Goal: Check status: Check status

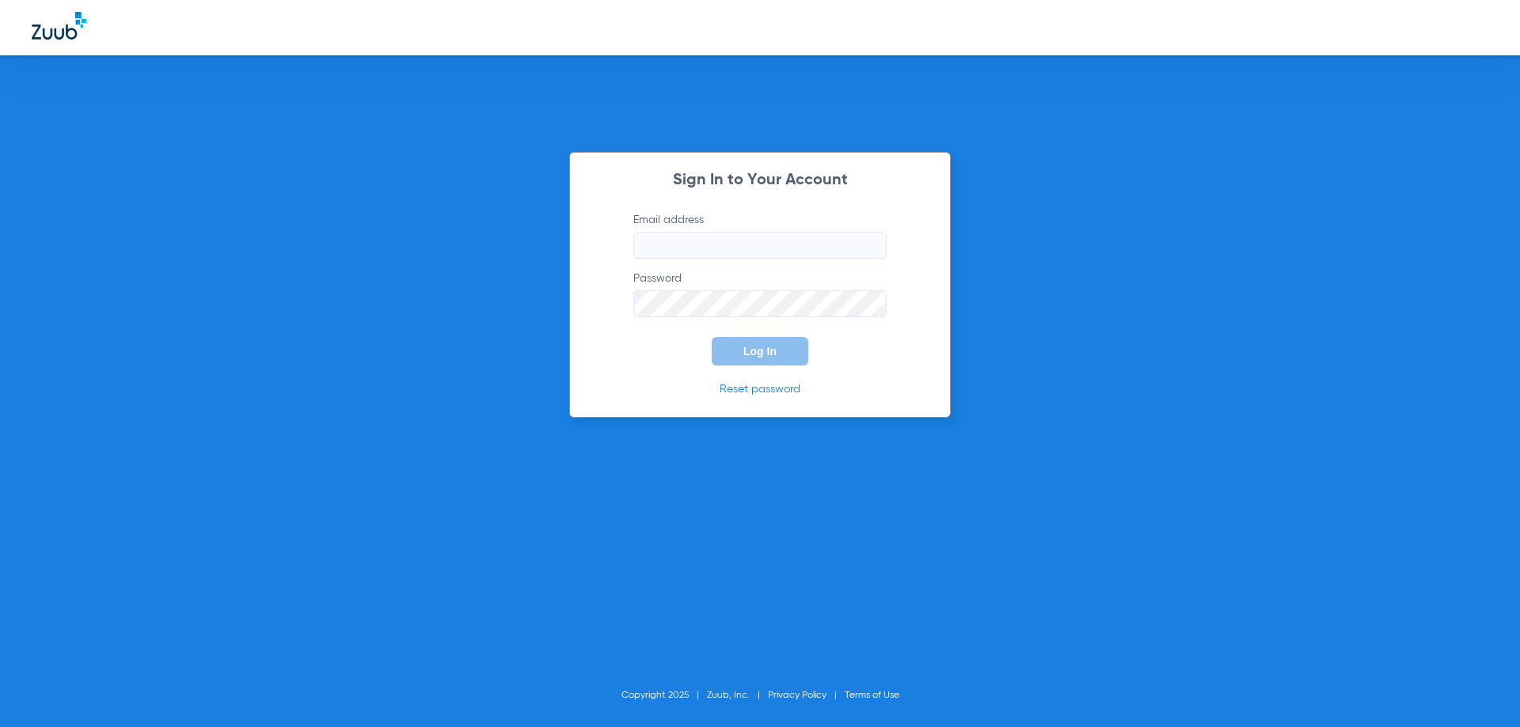
type input "[EMAIL_ADDRESS][DOMAIN_NAME]"
click at [766, 359] on button "Log In" at bounding box center [760, 351] width 97 height 28
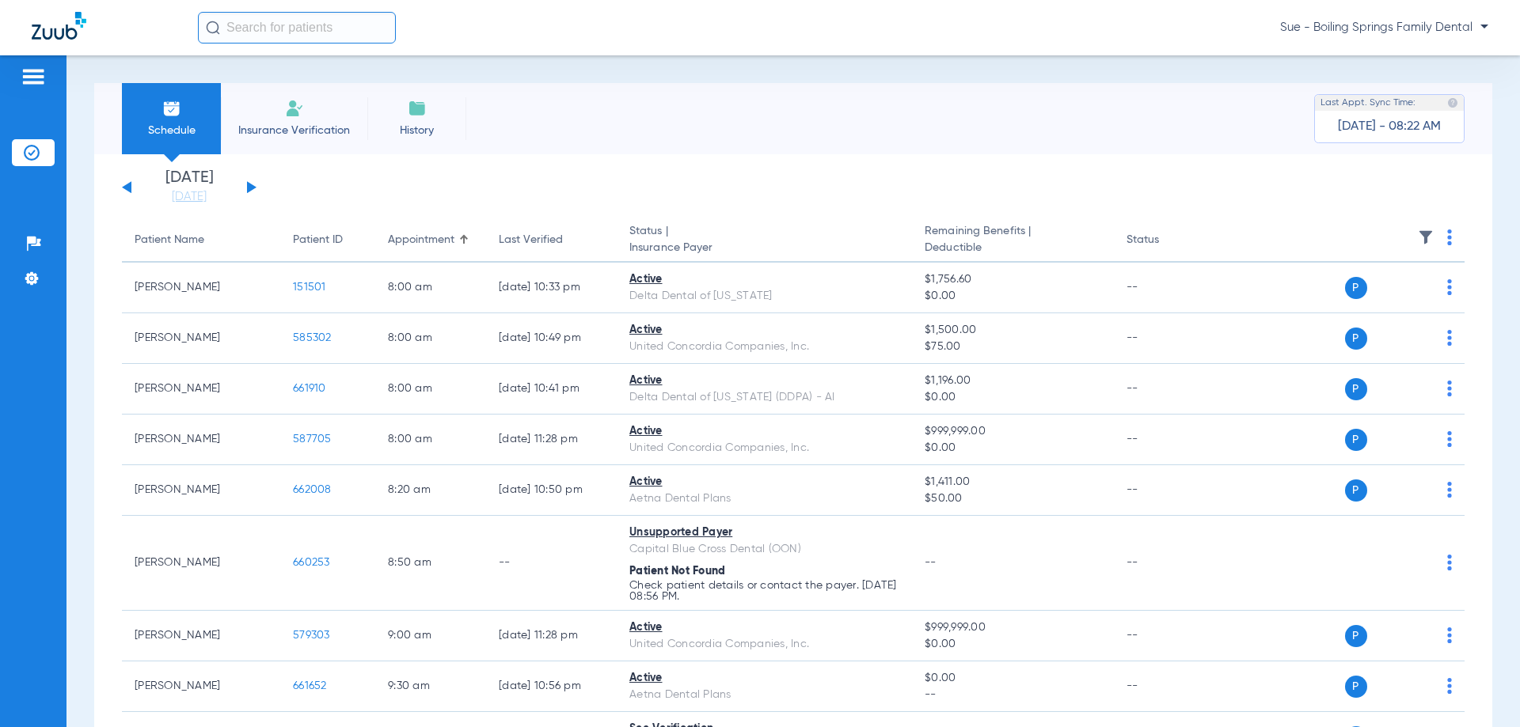
click at [249, 187] on button at bounding box center [251, 187] width 9 height 12
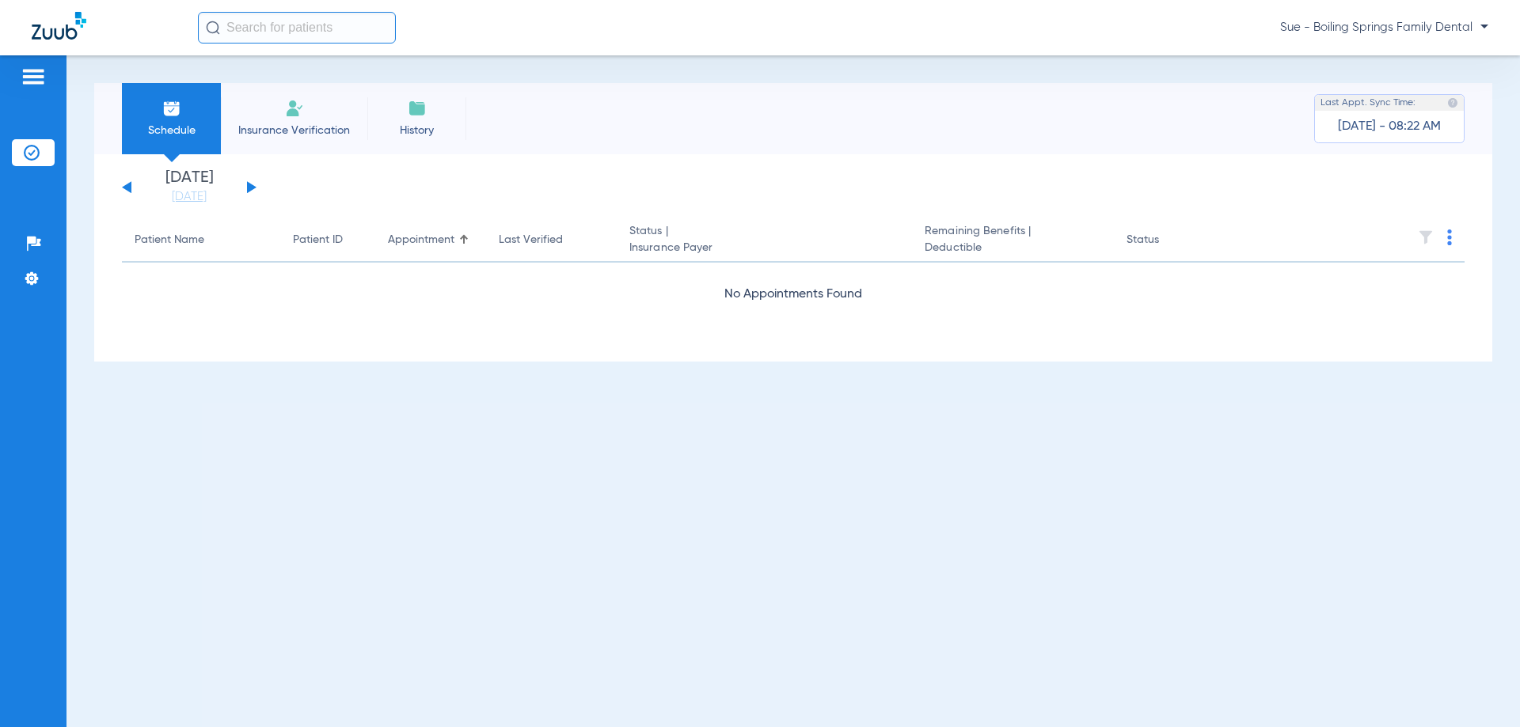
click at [249, 187] on button at bounding box center [251, 187] width 9 height 12
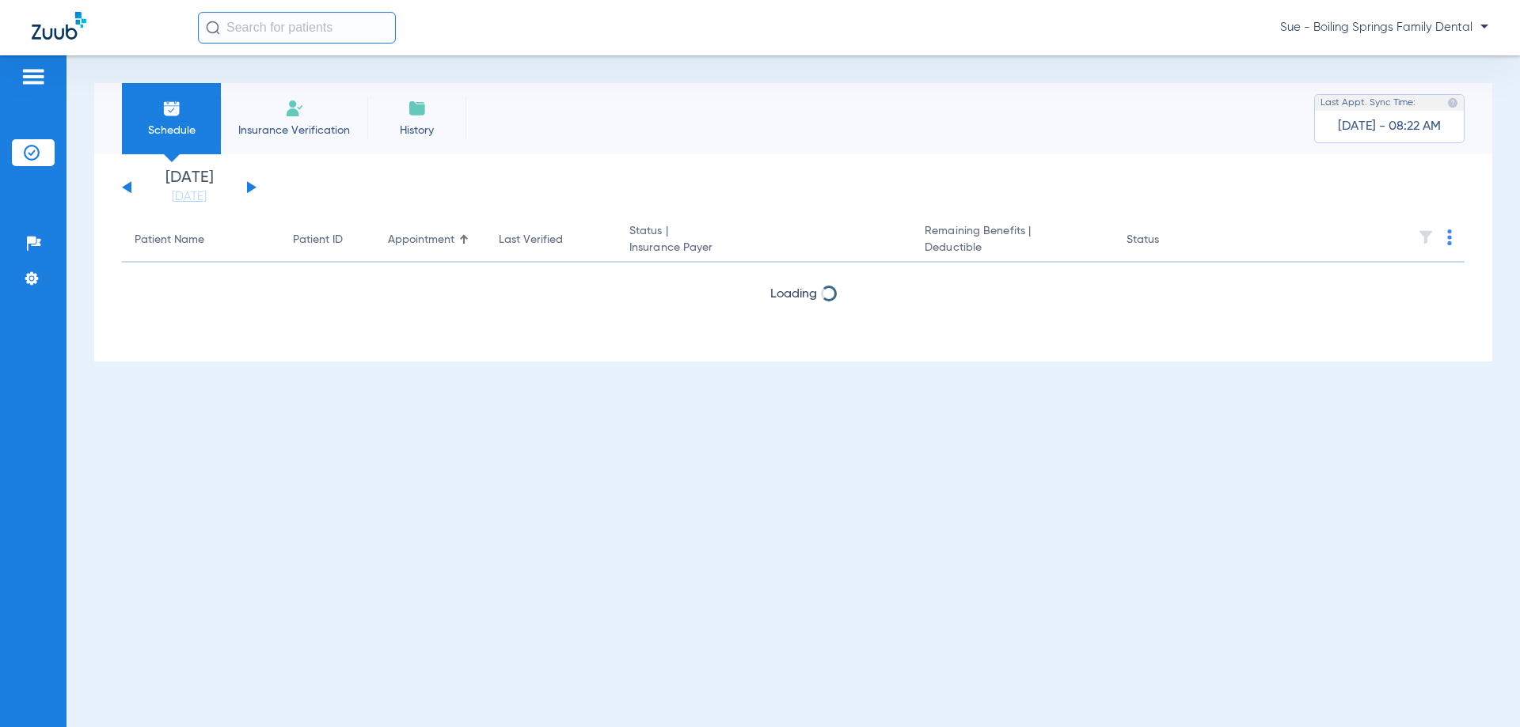
click at [249, 187] on button at bounding box center [251, 187] width 9 height 12
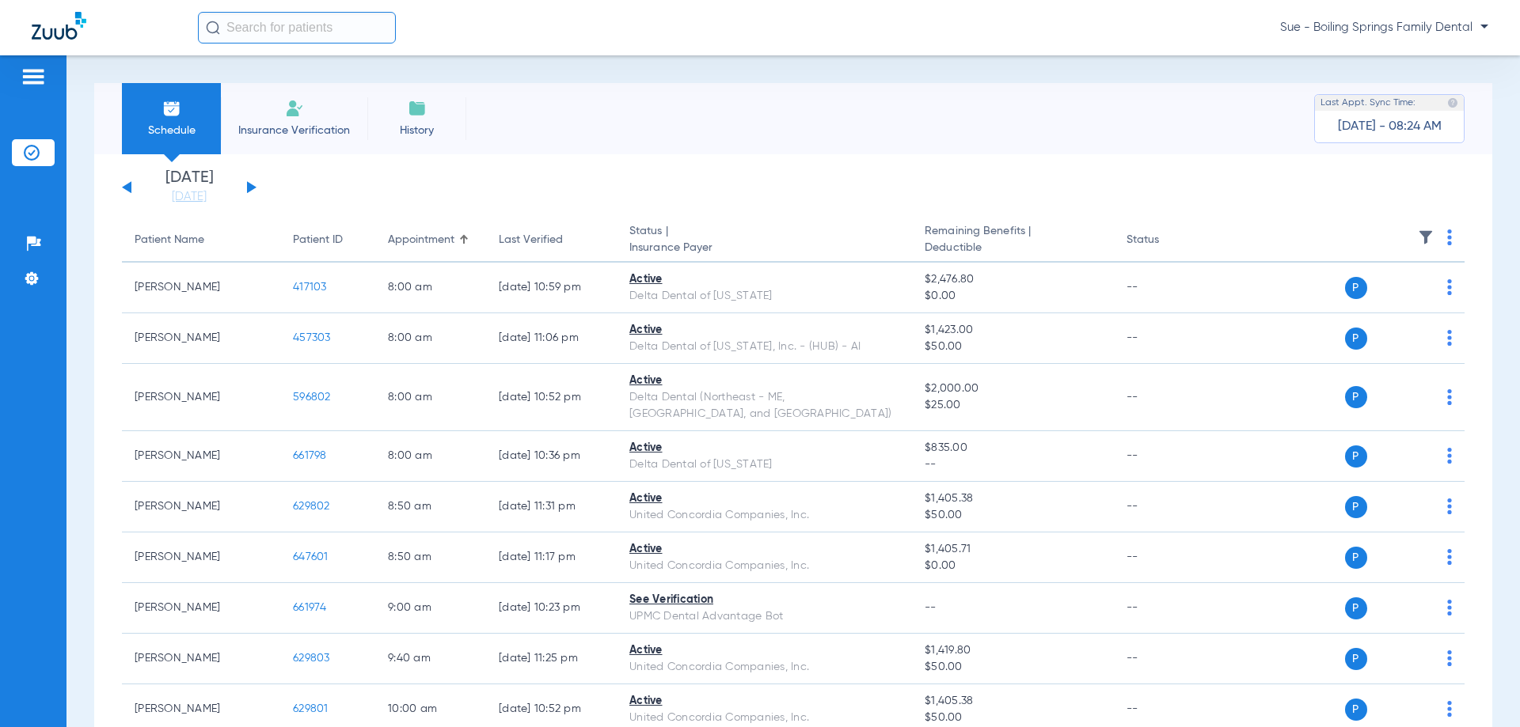
click at [254, 187] on button at bounding box center [251, 187] width 9 height 12
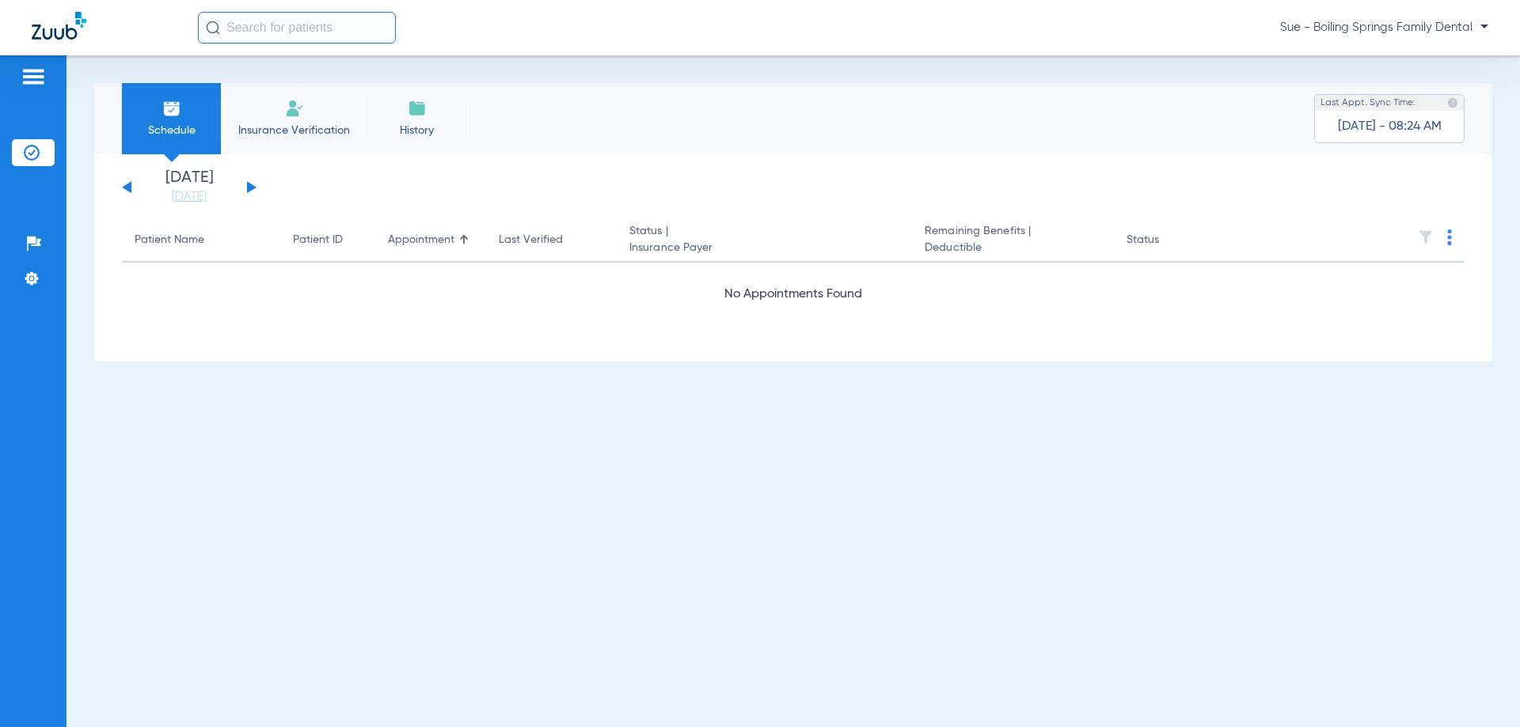
click at [249, 187] on button at bounding box center [251, 187] width 9 height 12
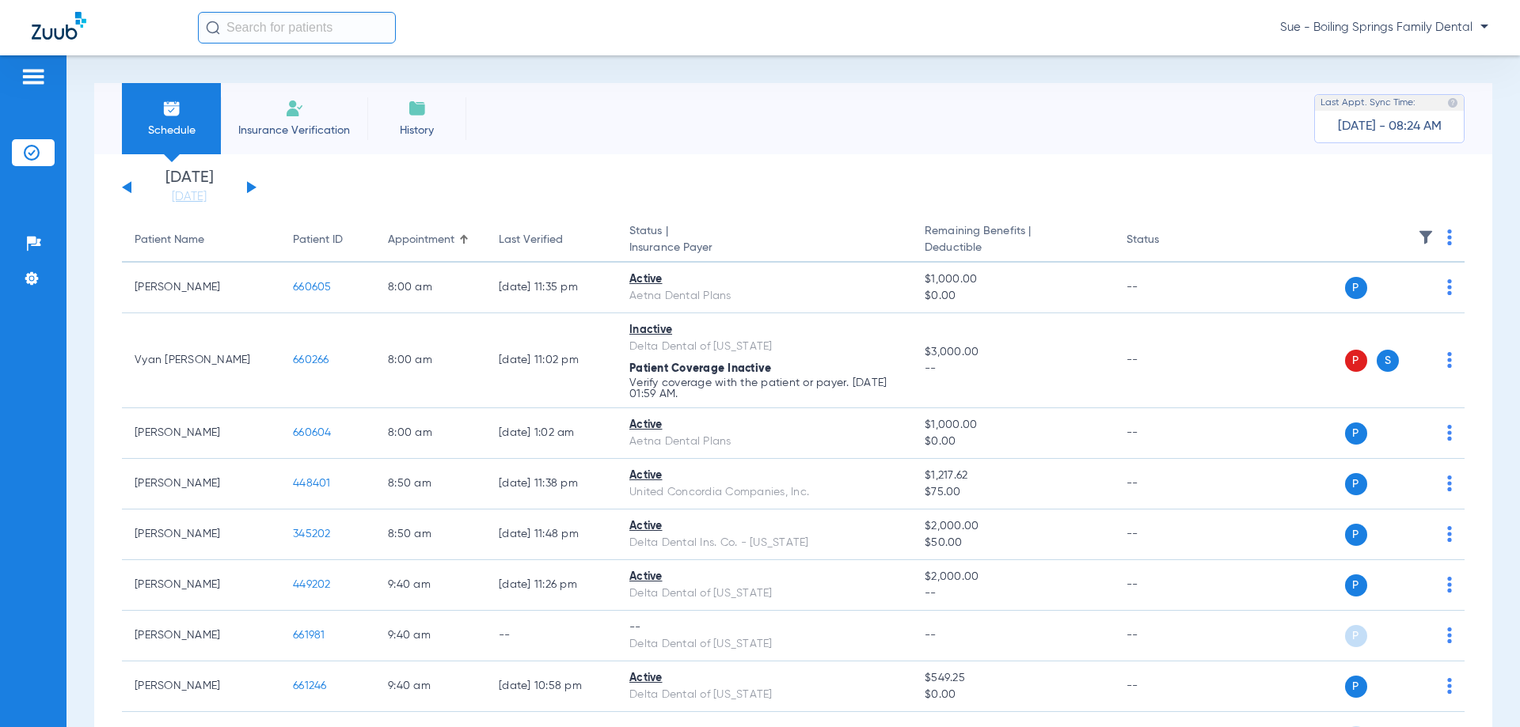
click at [249, 188] on button at bounding box center [251, 187] width 9 height 12
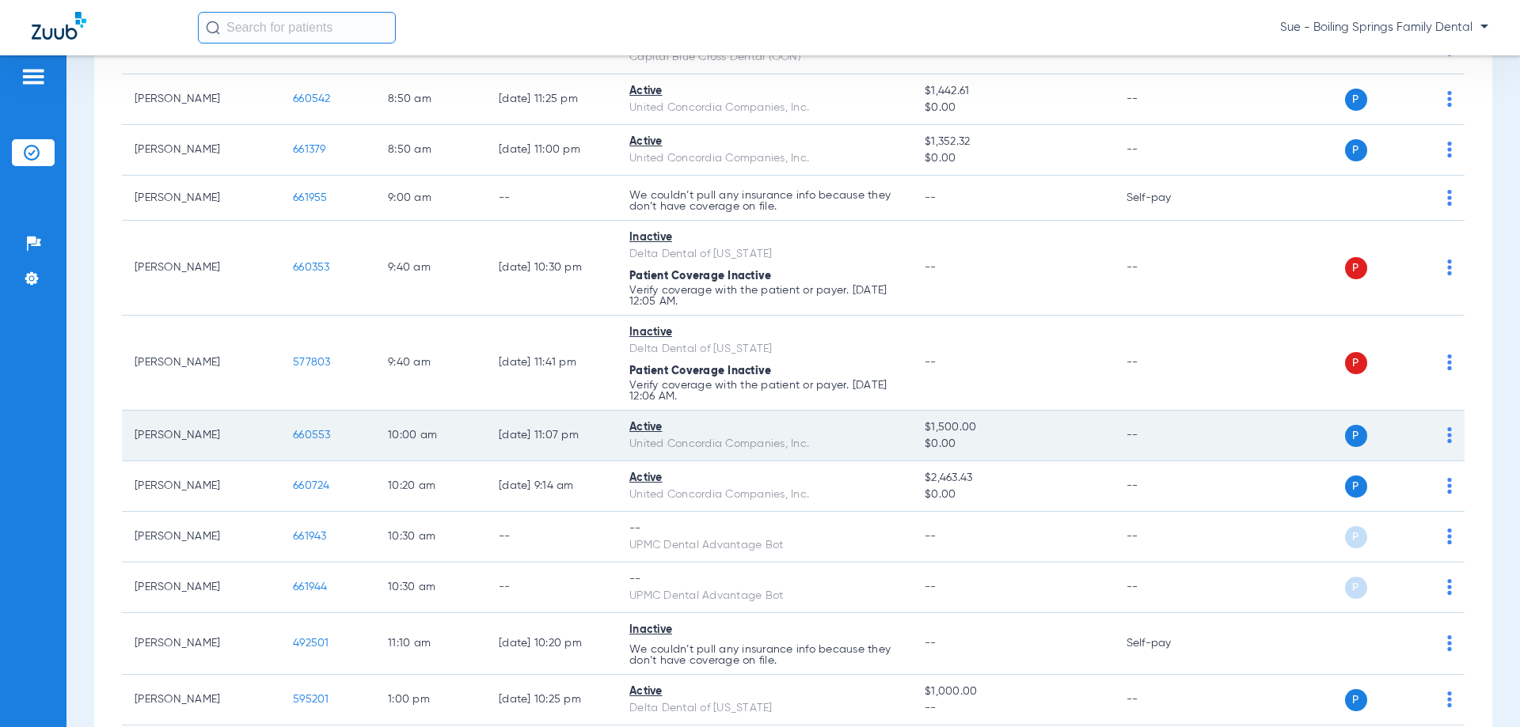
scroll to position [633, 0]
